Goal: Use online tool/utility: Use online tool/utility

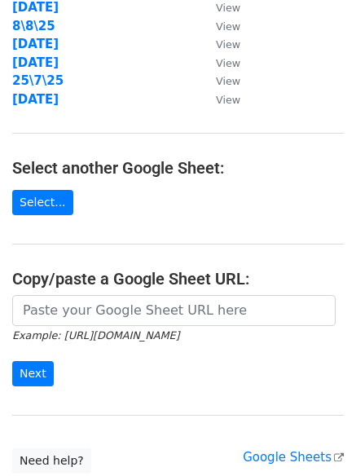
scroll to position [283, 0]
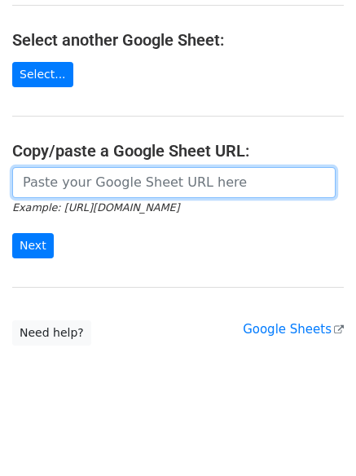
click at [174, 177] on input "url" at bounding box center [174, 182] width 324 height 31
paste input "[URL][DOMAIN_NAME]"
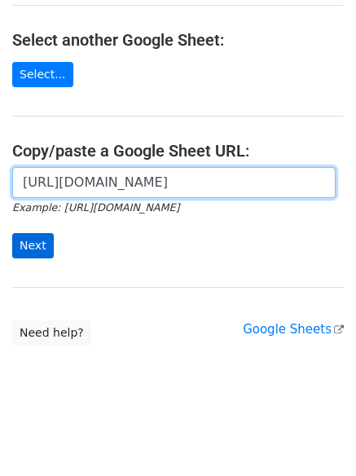
scroll to position [0, 347]
type input "[URL][DOMAIN_NAME]"
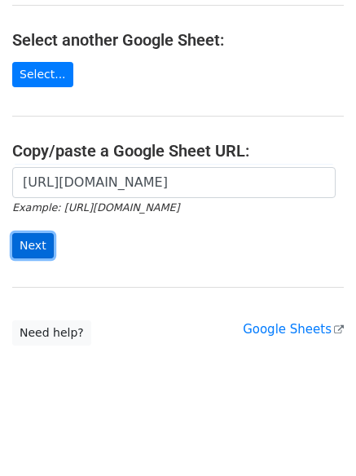
click at [27, 254] on input "Next" at bounding box center [33, 245] width 42 height 25
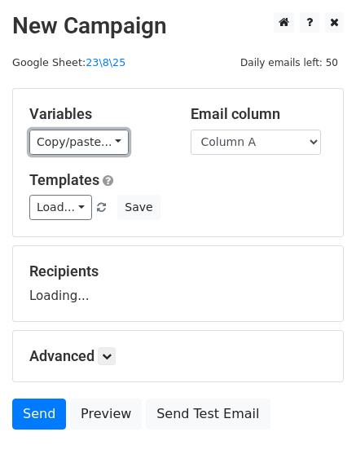
click at [64, 139] on link "Copy/paste..." at bounding box center [78, 142] width 99 height 25
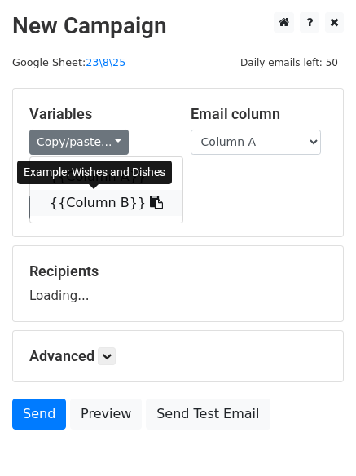
click at [82, 202] on link "{{Column B}}" at bounding box center [106, 203] width 152 height 26
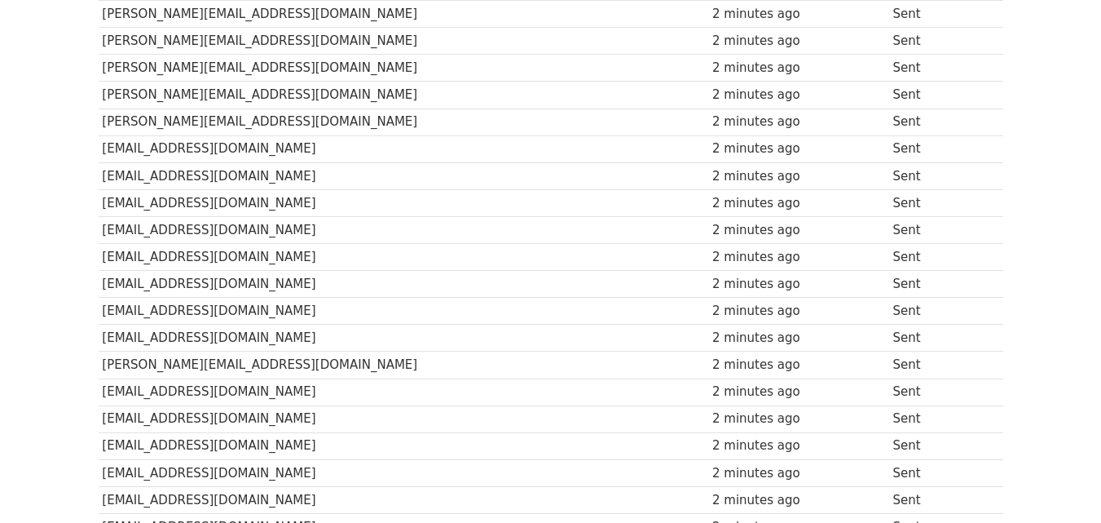
scroll to position [271, 0]
